Goal: Task Accomplishment & Management: Manage account settings

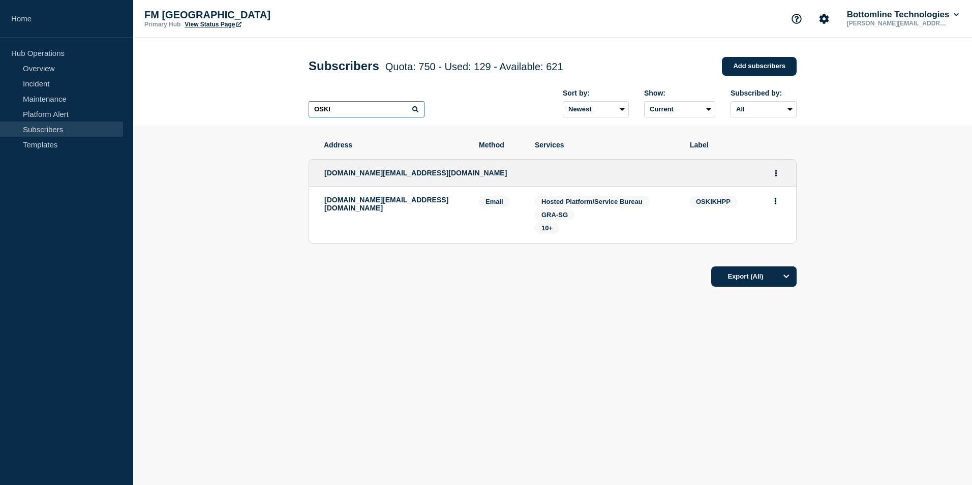
click at [340, 113] on input "OSKI" at bounding box center [366, 109] width 116 height 16
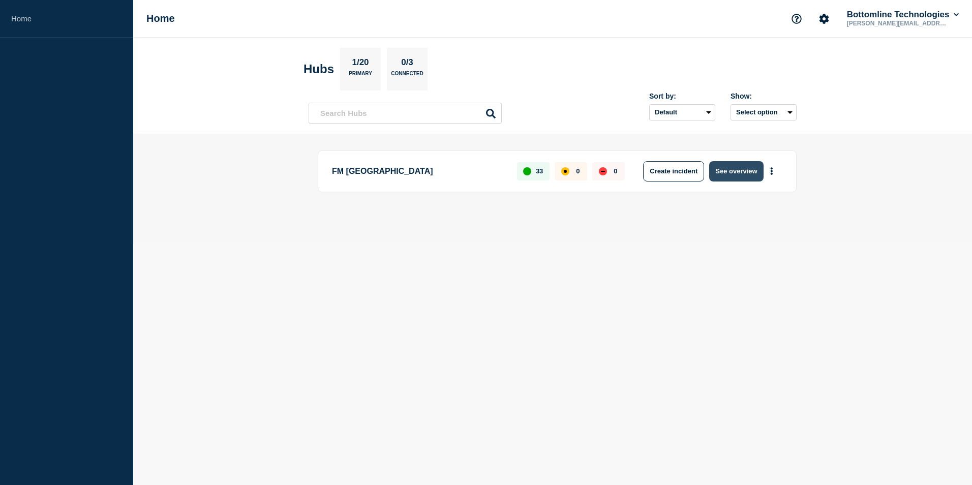
click at [732, 172] on button "See overview" at bounding box center [736, 171] width 54 height 20
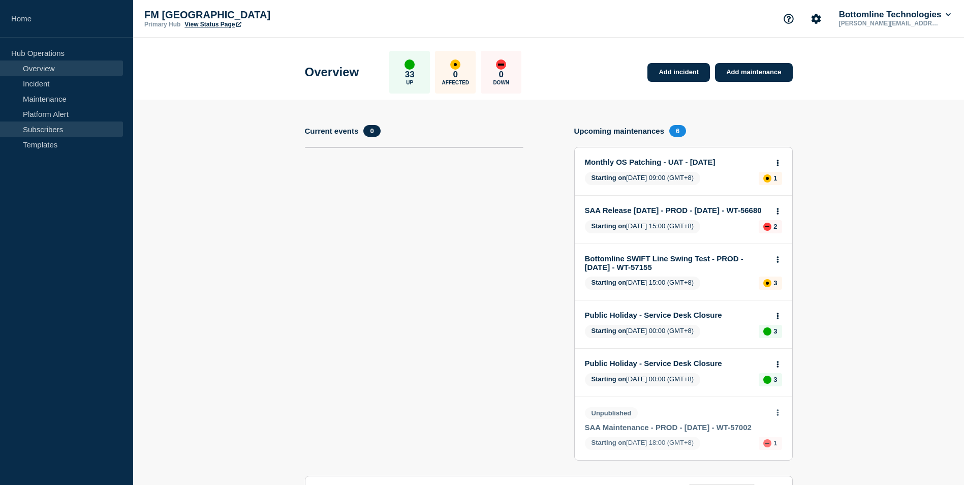
click at [49, 129] on link "Subscribers" at bounding box center [61, 128] width 123 height 15
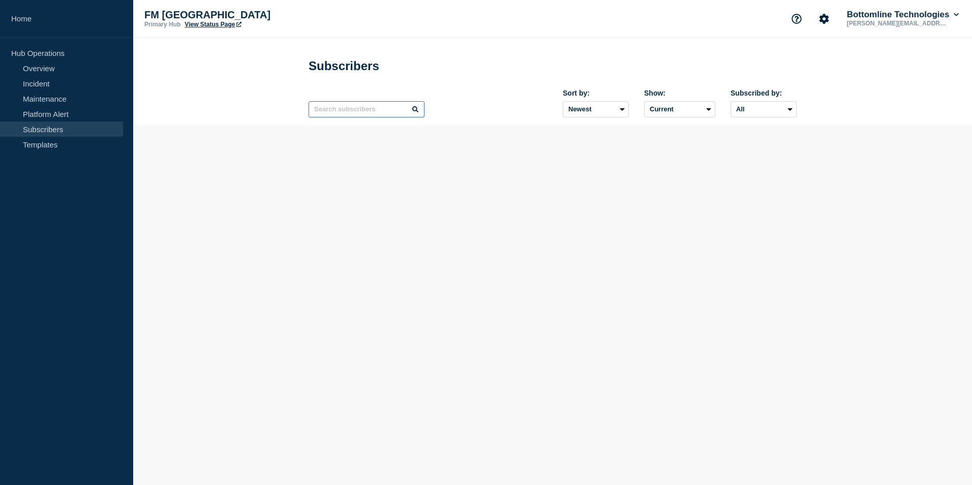
click at [324, 114] on input "text" at bounding box center [366, 109] width 116 height 16
paste input "HDSBMY2P"
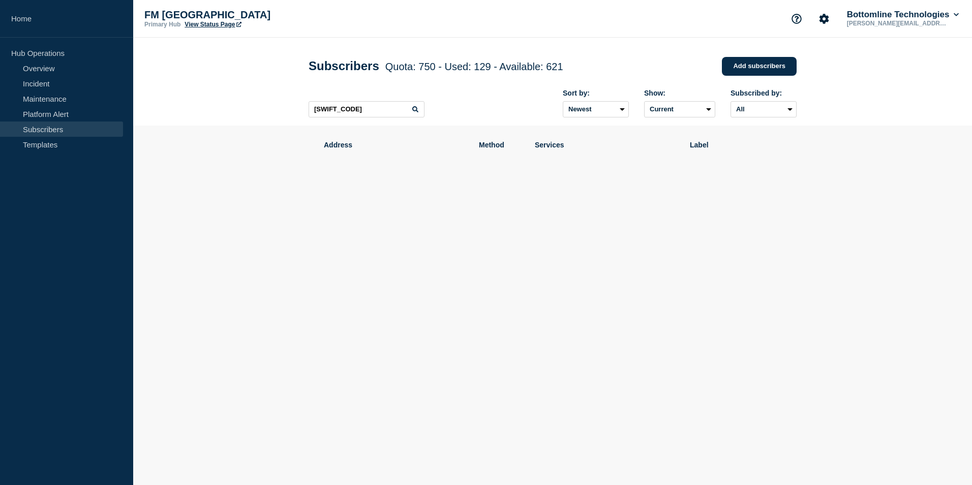
click at [415, 110] on icon at bounding box center [415, 109] width 6 height 6
click at [323, 108] on input "HDSBMY2P" at bounding box center [366, 109] width 116 height 16
paste input "MGBHHKHH"
click at [414, 112] on icon at bounding box center [415, 109] width 6 height 6
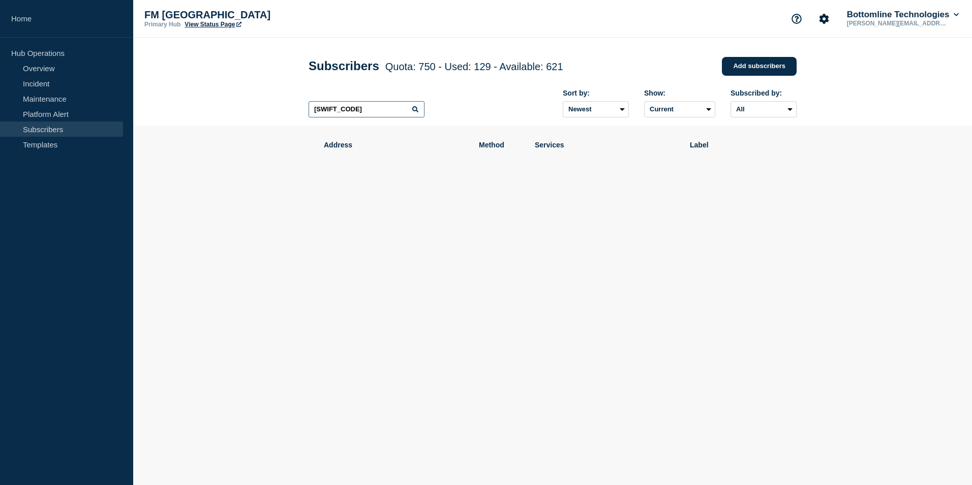
click at [365, 113] on input "MGBHHKHH" at bounding box center [366, 109] width 116 height 16
click at [339, 113] on input "MGBHHKHH" at bounding box center [366, 109] width 116 height 16
paste input "BVBESGSG"
click at [330, 110] on input "BVBESGSG" at bounding box center [366, 109] width 116 height 16
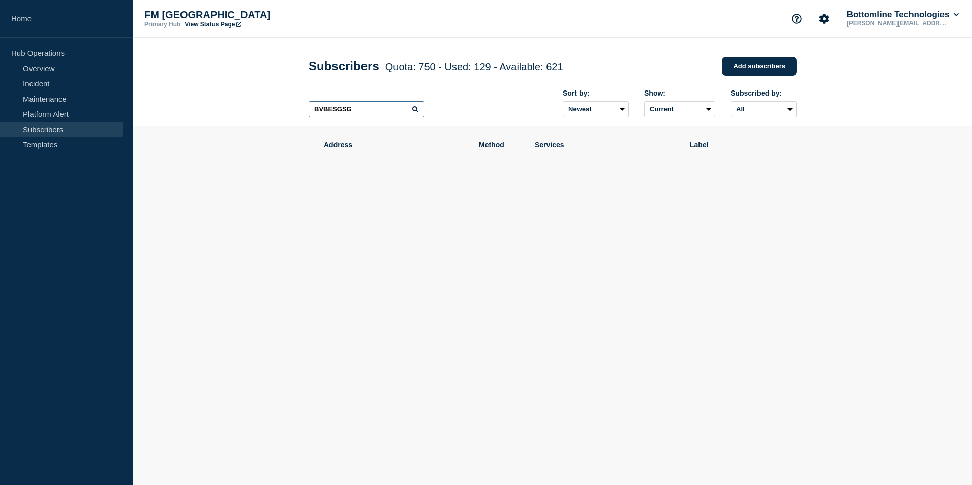
click at [330, 110] on input "BVBESGSG" at bounding box center [366, 109] width 116 height 16
paste input "HKHH"
click at [326, 110] on input "BVBEHKHH" at bounding box center [366, 109] width 116 height 16
paste input "NRBTTONU"
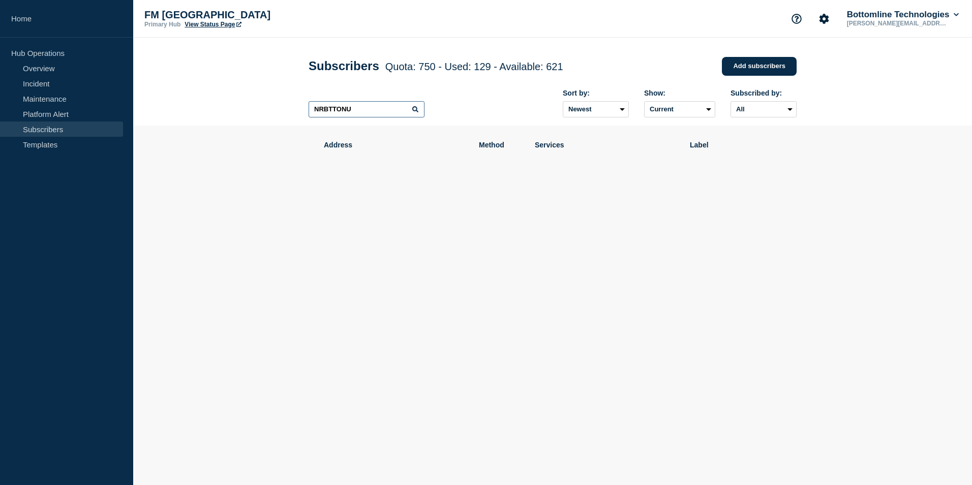
click at [325, 112] on input "NRBTTONU" at bounding box center [366, 109] width 116 height 16
paste input "GENOSGSG"
click at [347, 111] on input "GENOSGSG" at bounding box center [366, 109] width 116 height 16
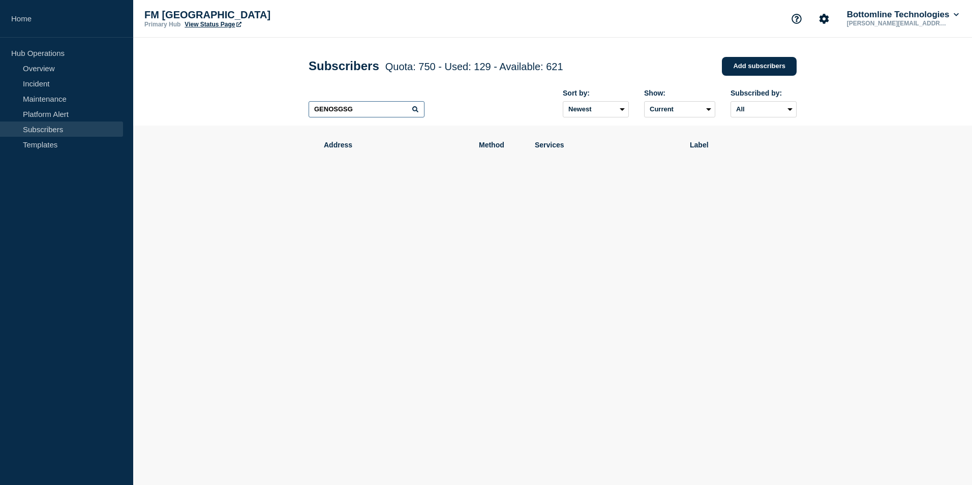
paste input "OSKIKHPP"
type input "OSKIKHPP"
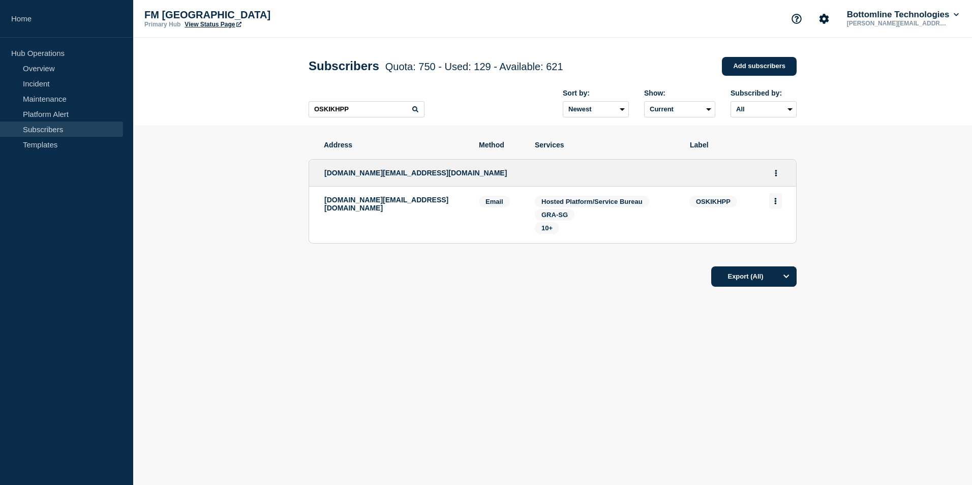
click at [774, 203] on icon "Actions" at bounding box center [775, 201] width 3 height 7
click at [770, 233] on button "Delete" at bounding box center [775, 230] width 19 height 8
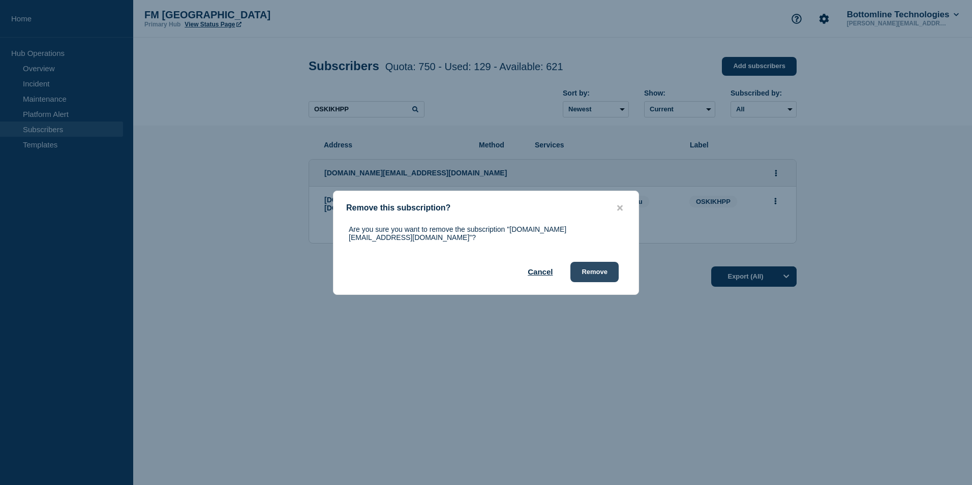
click at [593, 266] on button "Remove" at bounding box center [594, 272] width 48 height 20
